Goal: Complete application form: Complete application form

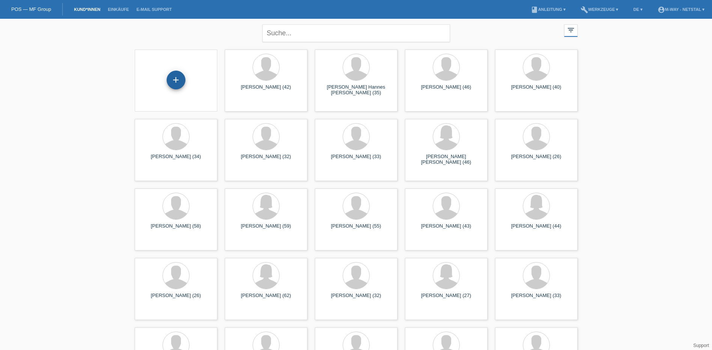
click at [181, 78] on div "+" at bounding box center [176, 80] width 19 height 19
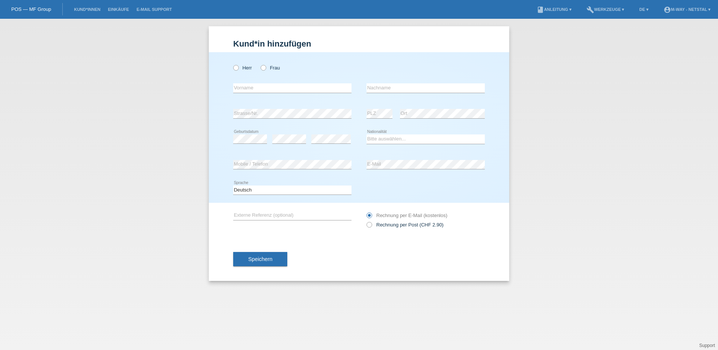
click at [232, 71] on div "Herr Frau error Vorname error" at bounding box center [359, 127] width 300 height 151
click at [233, 70] on input "Herr" at bounding box center [235, 67] width 5 height 5
radio input "true"
click at [275, 88] on input "text" at bounding box center [292, 87] width 118 height 9
type input "[PERSON_NAME]"
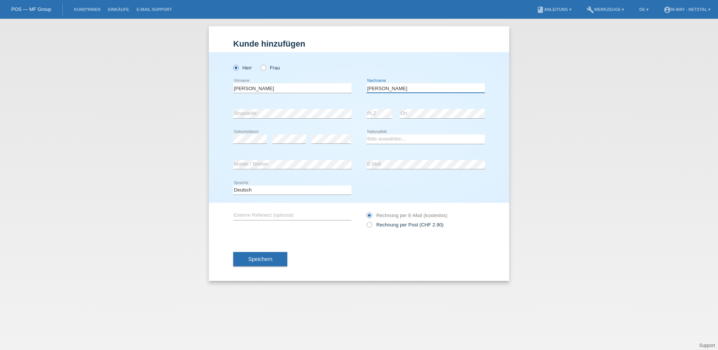
type input "[PERSON_NAME]"
click at [393, 113] on div "error PLZ error Ort" at bounding box center [426, 114] width 118 height 26
click at [401, 139] on select "Bitte auswählen... Schweiz Deutschland Liechtenstein Österreich ------------ Af…" at bounding box center [426, 138] width 118 height 9
select select "CH"
click at [367, 134] on select "Bitte auswählen... Schweiz Deutschland Liechtenstein Österreich ------------ Af…" at bounding box center [426, 138] width 118 height 9
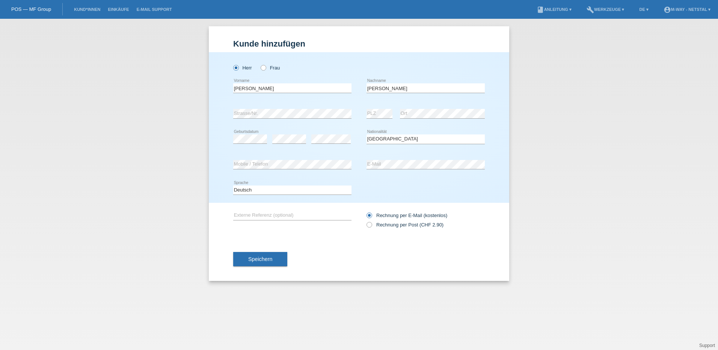
click at [324, 246] on div "Speichern" at bounding box center [359, 259] width 252 height 44
click at [262, 258] on span "Speichern" at bounding box center [260, 259] width 24 height 6
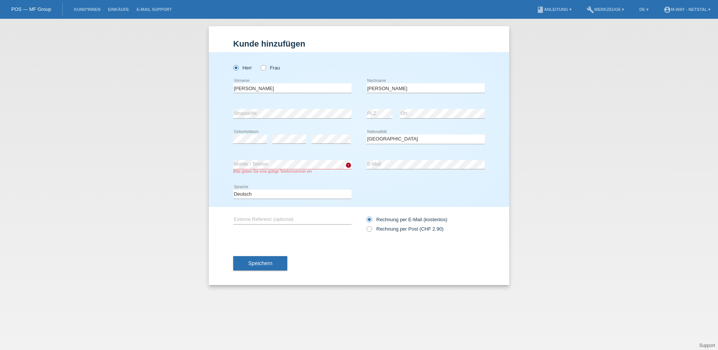
click at [300, 242] on div "Speichern" at bounding box center [359, 263] width 252 height 44
click at [255, 263] on span "Speichern" at bounding box center [260, 263] width 24 height 6
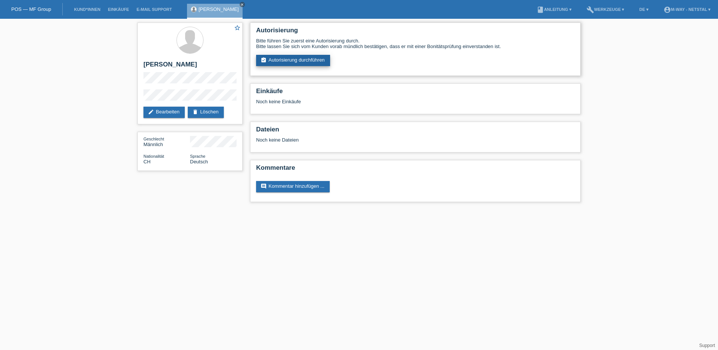
click at [306, 62] on link "assignment_turned_in Autorisierung durchführen" at bounding box center [293, 60] width 74 height 11
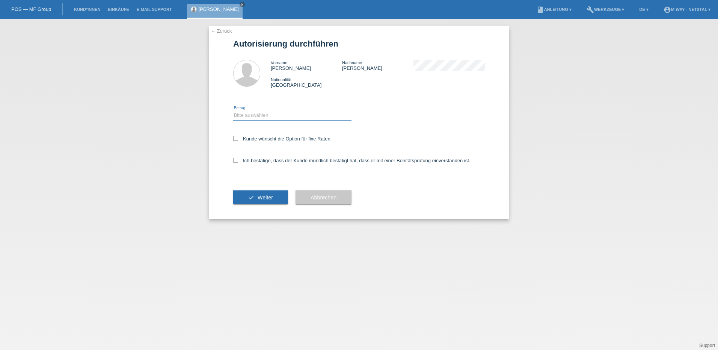
click at [269, 112] on select "Bitte auswählen CHF 1.00 - CHF 499.00 CHF 500.00 - CHF 1'999.00 CHF 2'000.00 - …" at bounding box center [292, 115] width 118 height 9
select select "3"
click at [233, 111] on select "Bitte auswählen CHF 1.00 - CHF 499.00 CHF 500.00 - CHF 1'999.00 CHF 2'000.00 - …" at bounding box center [292, 115] width 118 height 9
click at [255, 140] on label "Kunde wünscht die Option für fixe Raten" at bounding box center [281, 139] width 97 height 6
click at [238, 140] on input "Kunde wünscht die Option für fixe Raten" at bounding box center [235, 138] width 5 height 5
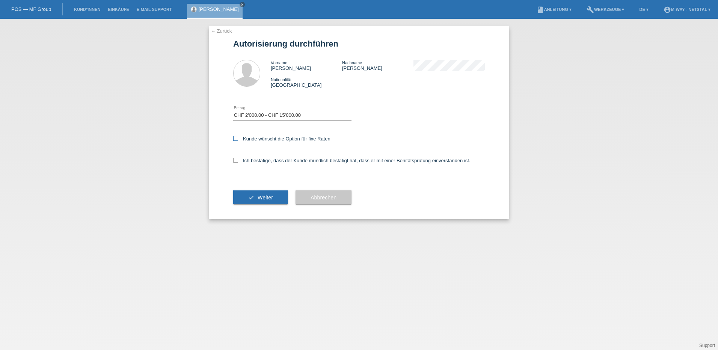
checkbox input "true"
click at [252, 153] on div "Ich bestätige, dass der Kunde mündlich bestätigt hat, dass er mit einer Bonität…" at bounding box center [359, 163] width 252 height 26
click at [252, 157] on div "Ich bestätige, dass der Kunde mündlich bestätigt hat, dass er mit einer Bonität…" at bounding box center [359, 163] width 252 height 26
click at [253, 161] on label "Ich bestätige, dass der Kunde mündlich bestätigt hat, dass er mit einer Bonität…" at bounding box center [351, 161] width 237 height 6
click at [238, 161] on input "Ich bestätige, dass der Kunde mündlich bestätigt hat, dass er mit einer Bonität…" at bounding box center [235, 160] width 5 height 5
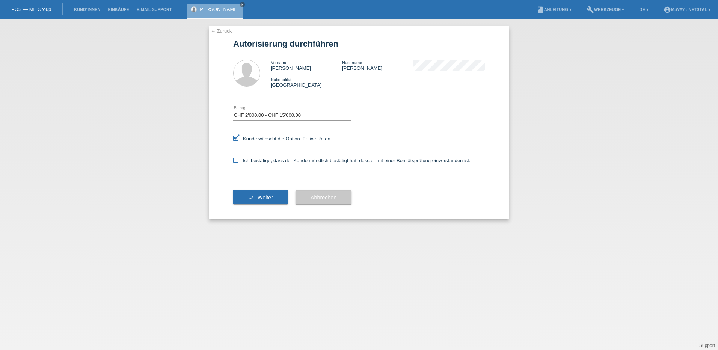
checkbox input "true"
click at [255, 193] on button "check Weiter" at bounding box center [260, 197] width 55 height 14
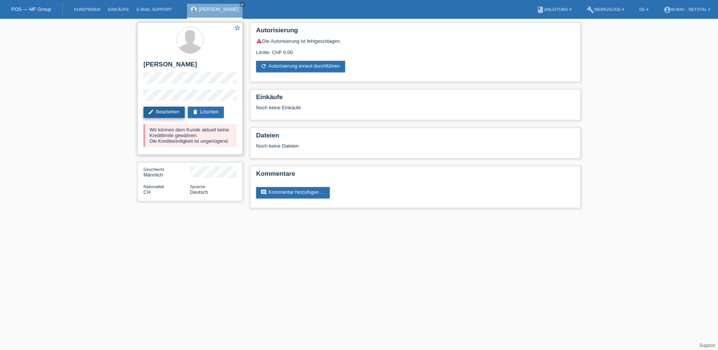
click at [174, 110] on link "edit Bearbeiten" at bounding box center [163, 112] width 41 height 11
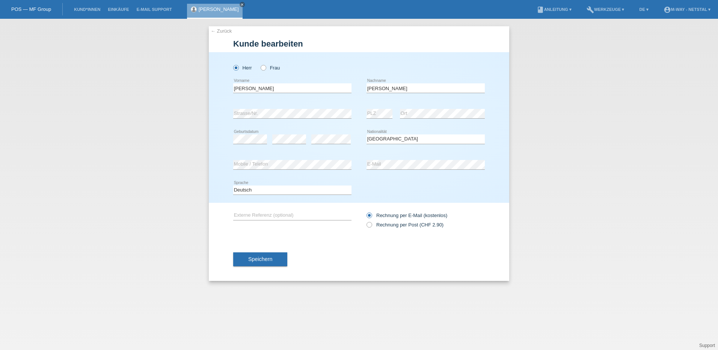
select select "CH"
click at [257, 256] on button "Speichern" at bounding box center [260, 259] width 54 height 14
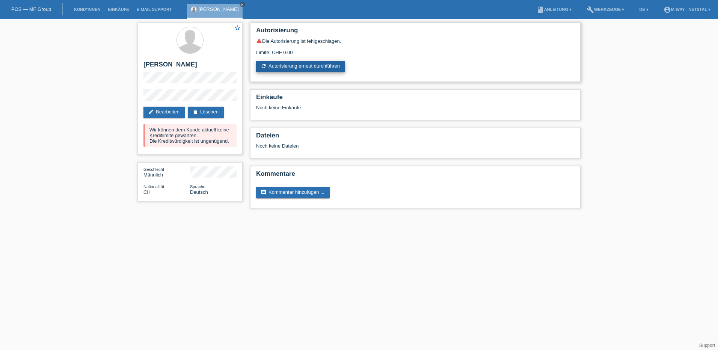
click at [289, 70] on link "refresh Autorisierung erneut durchführen" at bounding box center [300, 66] width 89 height 11
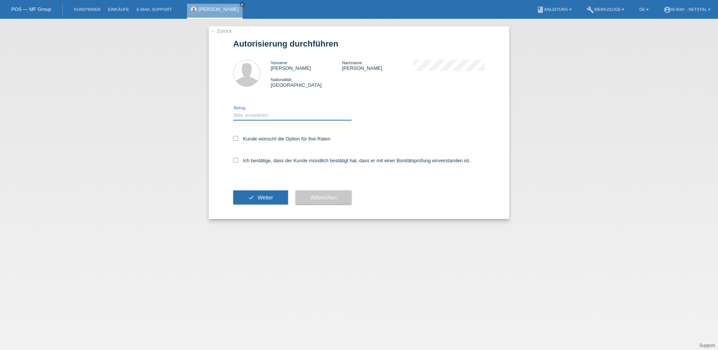
click at [303, 114] on select "Bitte auswählen CHF 1.00 - CHF 499.00 CHF 500.00 - CHF 1'999.00 CHF 2'000.00 - …" at bounding box center [292, 115] width 118 height 9
select select "2"
click at [233, 111] on select "Bitte auswählen CHF 1.00 - CHF 499.00 CHF 500.00 - CHF 1'999.00 CHF 2'000.00 - …" at bounding box center [292, 115] width 118 height 9
click at [276, 139] on label "Kunde wünscht die Option für fixe Raten" at bounding box center [281, 139] width 97 height 6
click at [238, 139] on input "Kunde wünscht die Option für fixe Raten" at bounding box center [235, 138] width 5 height 5
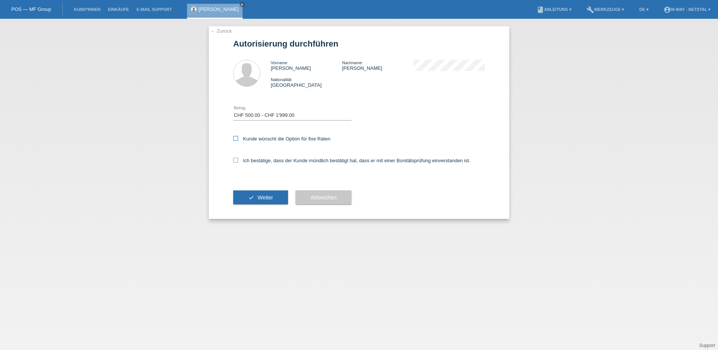
checkbox input "true"
click at [272, 164] on div "Ich bestätige, dass der Kunde mündlich bestätigt hat, dass er mit einer Bonität…" at bounding box center [359, 163] width 252 height 26
click at [266, 162] on label "Ich bestätige, dass der Kunde mündlich bestätigt hat, dass er mit einer Bonität…" at bounding box center [351, 161] width 237 height 6
click at [238, 162] on input "Ich bestätige, dass der Kunde mündlich bestätigt hat, dass er mit einer Bonität…" at bounding box center [235, 160] width 5 height 5
checkbox input "true"
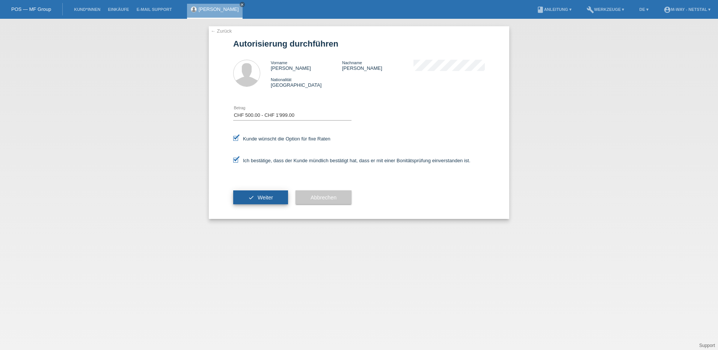
click at [260, 198] on span "Weiter" at bounding box center [265, 198] width 15 height 6
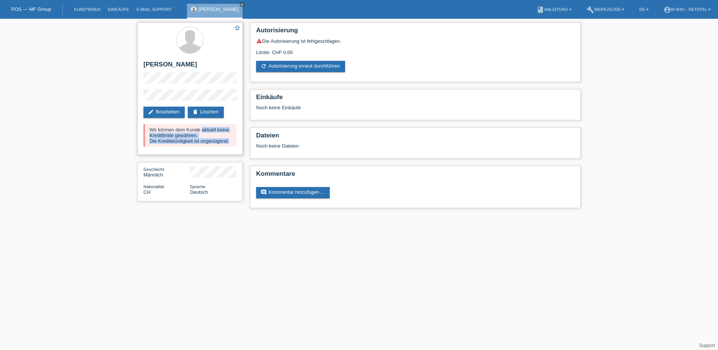
drag, startPoint x: 150, startPoint y: 130, endPoint x: 242, endPoint y: 144, distance: 93.4
click at [242, 144] on div "star_border [PERSON_NAME] edit Bearbeiten delete Löschen Wir können dem Kunde a…" at bounding box center [189, 89] width 105 height 132
drag, startPoint x: 242, startPoint y: 144, endPoint x: 235, endPoint y: 142, distance: 6.9
click at [235, 142] on div "Wir können dem Kunde aktuell keine Kreditlimite gewähren. Die Kreditwürdigkeit …" at bounding box center [189, 135] width 93 height 23
drag, startPoint x: 149, startPoint y: 128, endPoint x: 229, endPoint y: 140, distance: 80.6
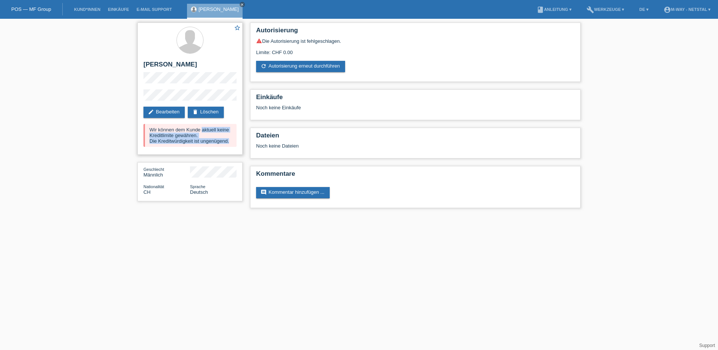
click at [229, 140] on div "Wir können dem Kunde aktuell keine Kreditlimite gewähren. Die Kreditwürdigkeit …" at bounding box center [189, 135] width 93 height 23
drag, startPoint x: 229, startPoint y: 140, endPoint x: 198, endPoint y: 134, distance: 31.3
click at [198, 134] on div "Wir können dem Kunde aktuell keine Kreditlimite gewähren. Die Kreditwürdigkeit …" at bounding box center [189, 135] width 93 height 23
